Goal: Task Accomplishment & Management: Manage account settings

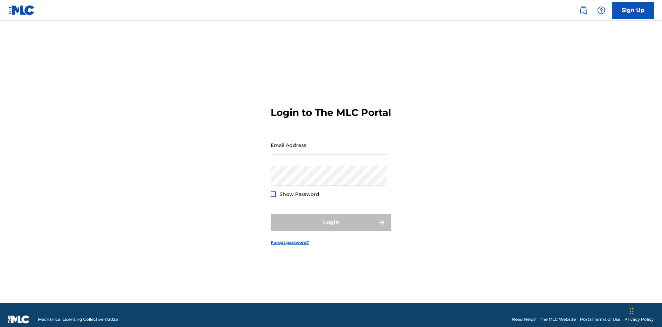
scroll to position [9, 0]
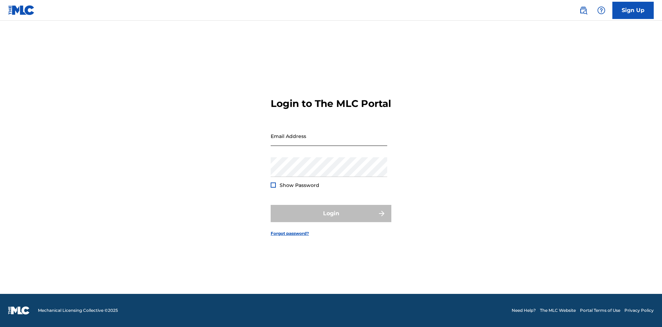
click at [329, 142] on input "Email Address" at bounding box center [329, 136] width 117 height 20
type input "XenaSongwriter@gmail.com"
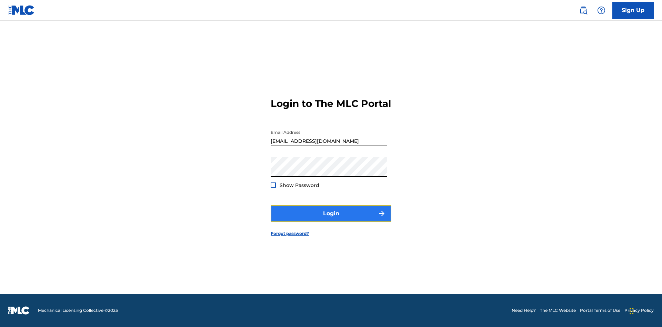
click at [331, 219] on button "Login" at bounding box center [331, 213] width 121 height 17
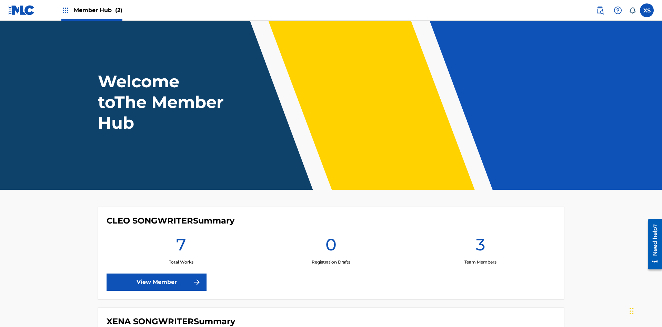
click at [98, 10] on span "Member Hub (2)" at bounding box center [98, 10] width 49 height 8
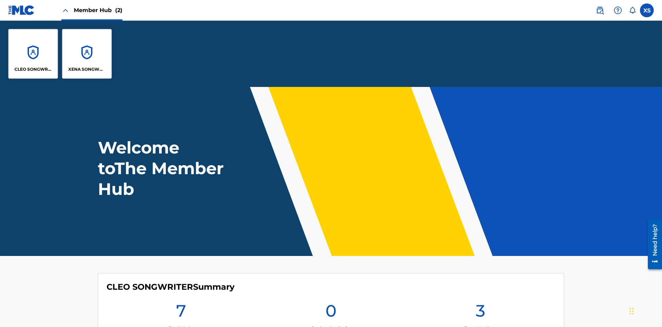
scroll to position [25, 0]
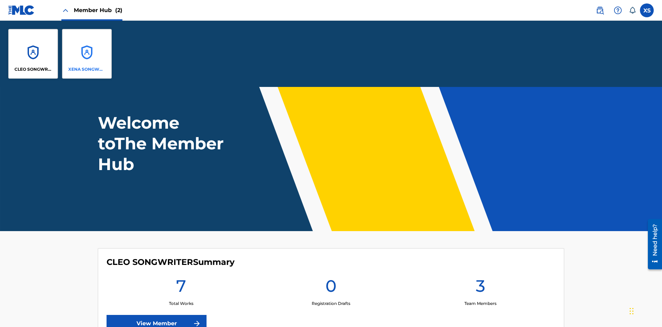
click at [87, 69] on p "XENA SONGWRITER" at bounding box center [87, 69] width 38 height 6
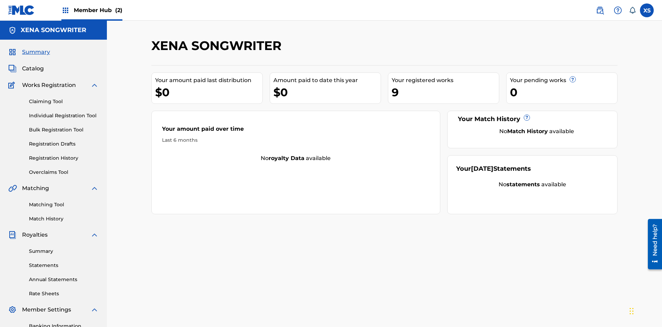
scroll to position [23, 0]
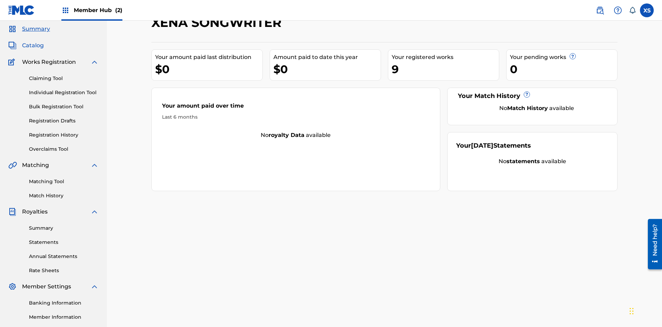
click at [33, 46] on span "Catalog" at bounding box center [33, 45] width 22 height 8
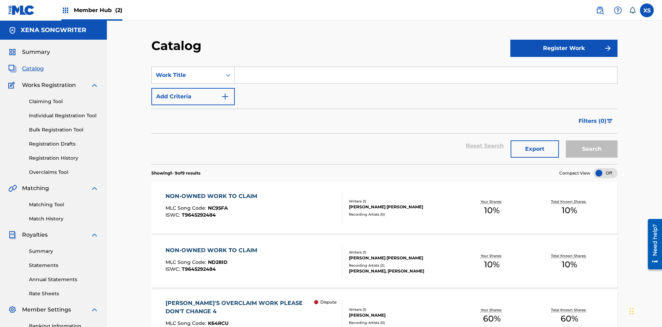
scroll to position [140, 0]
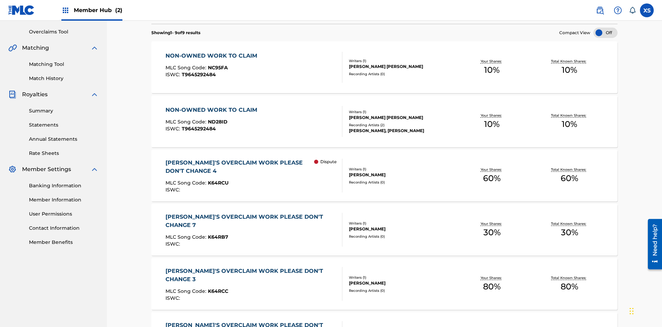
click at [385, 67] on div "TOM ZACHARY SEBASTIAN POHJOLA" at bounding box center [401, 66] width 104 height 6
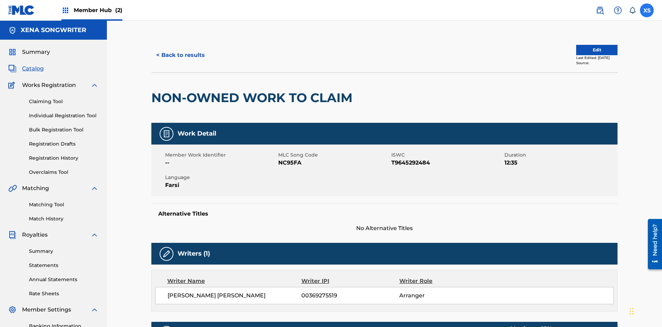
click at [647, 10] on label at bounding box center [647, 10] width 14 height 14
click at [647, 10] on input "XS Xena Songwriter xenasongwriter@gmail.com Notification Preferences Profile Lo…" at bounding box center [647, 10] width 0 height 0
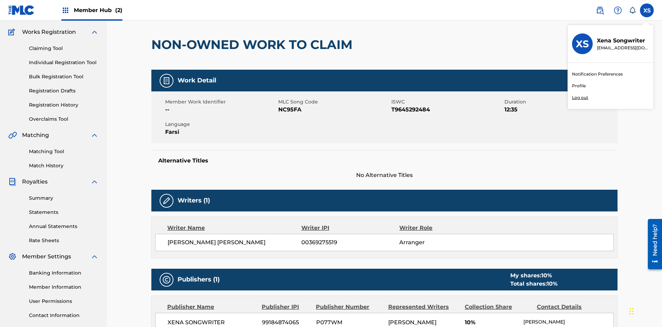
click at [580, 98] on p "Log out" at bounding box center [580, 98] width 16 height 6
click at [647, 10] on input "XS Xena Songwriter xenasongwriter@gmail.com Notification Preferences Profile Lo…" at bounding box center [647, 10] width 0 height 0
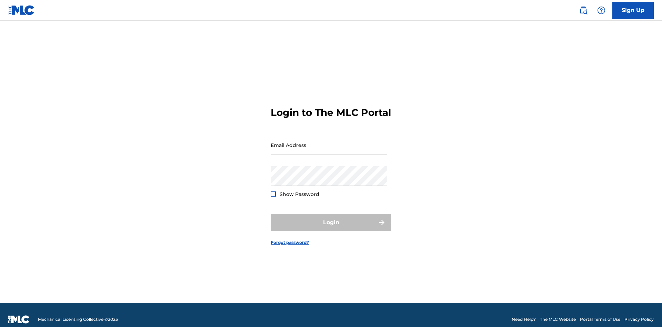
scroll to position [9, 0]
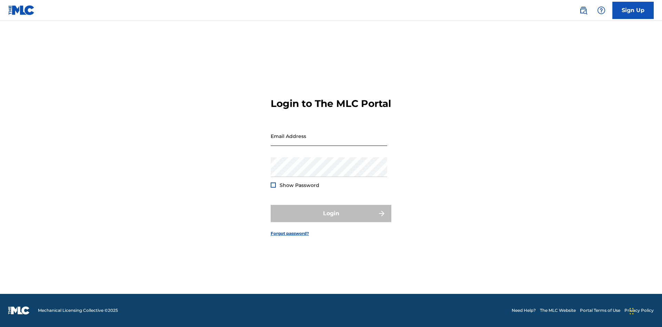
click at [329, 142] on input "Email Address" at bounding box center [329, 136] width 117 height 20
type input "CleoSongwriter@gmail.com"
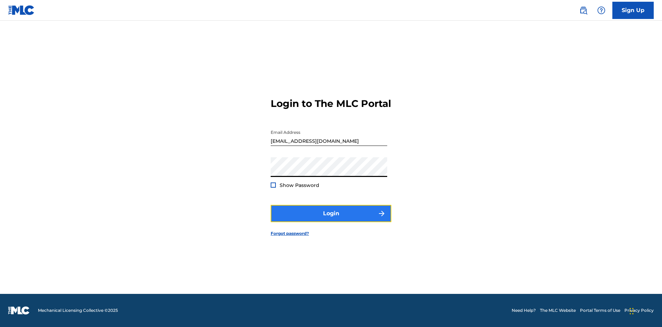
click at [331, 219] on button "Login" at bounding box center [331, 213] width 121 height 17
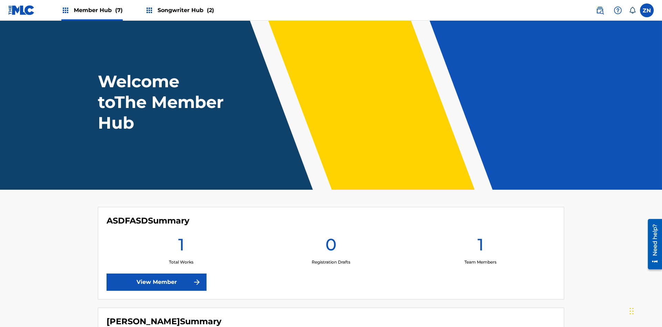
scroll to position [30, 0]
click at [647, 10] on label at bounding box center [647, 10] width 14 height 14
click at [647, 10] on input "ZN Z89Lrv5Qgb NTmEAeOiHt cleosongwriter@gmail.com Notification Preferences Prof…" at bounding box center [647, 10] width 0 height 0
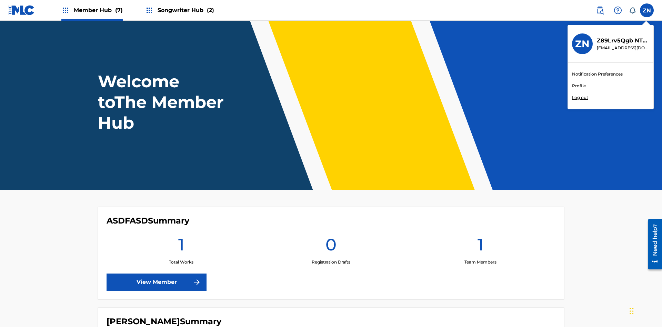
click at [580, 98] on p "Log out" at bounding box center [580, 98] width 16 height 6
click at [647, 10] on input "ZN Z89Lrv5Qgb NTmEAeOiHt cleosongwriter@gmail.com Notification Preferences Prof…" at bounding box center [647, 10] width 0 height 0
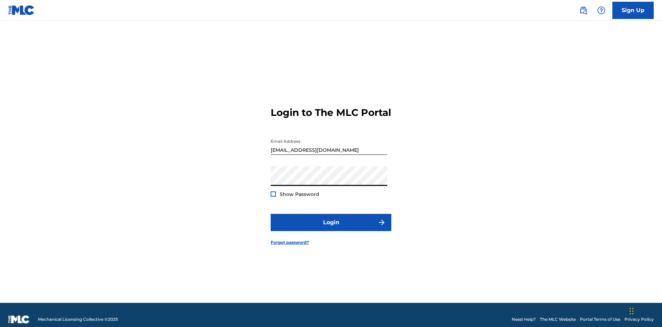
scroll to position [9, 0]
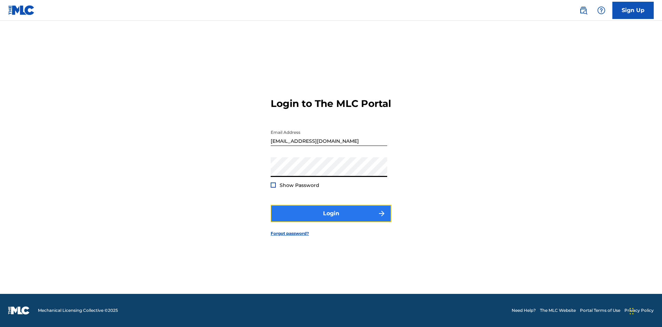
click at [331, 219] on button "Login" at bounding box center [331, 213] width 121 height 17
